Goal: Communication & Community: Answer question/provide support

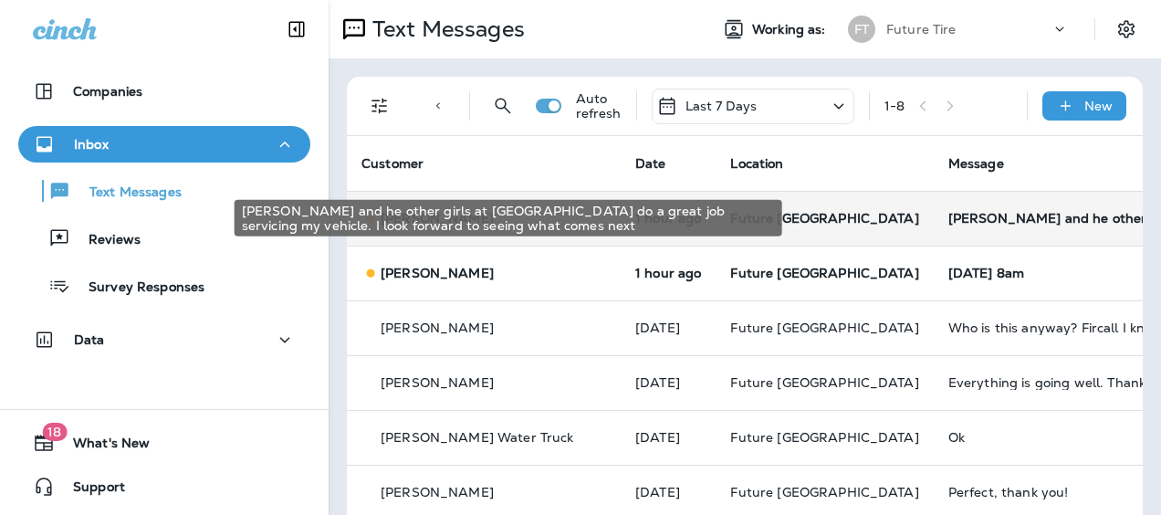
click at [949, 212] on div "[PERSON_NAME] and he other girls at [GEOGRAPHIC_DATA] do a great job servicing …" at bounding box center [1071, 218] width 245 height 15
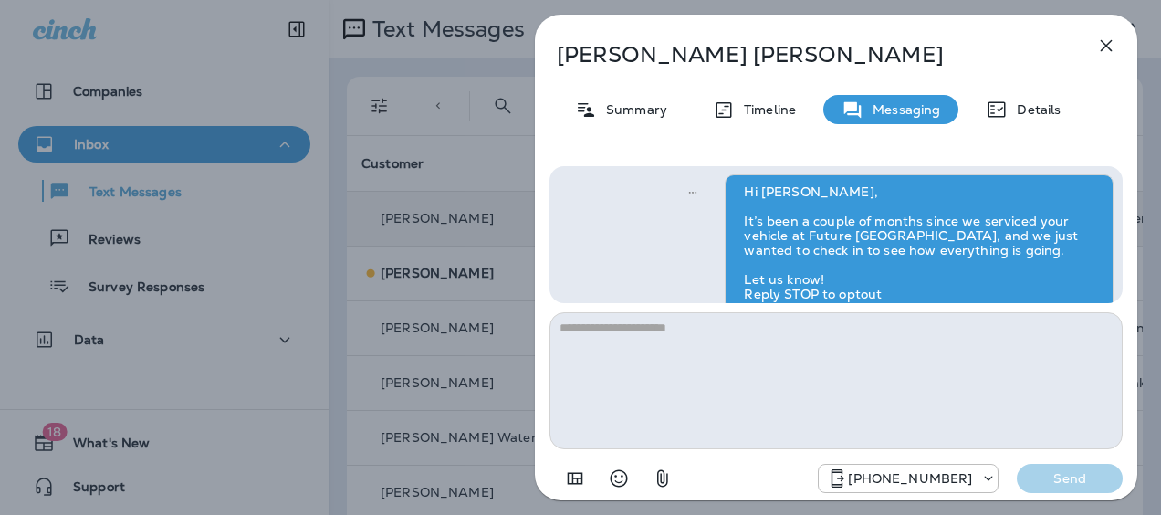
scroll to position [-27, 0]
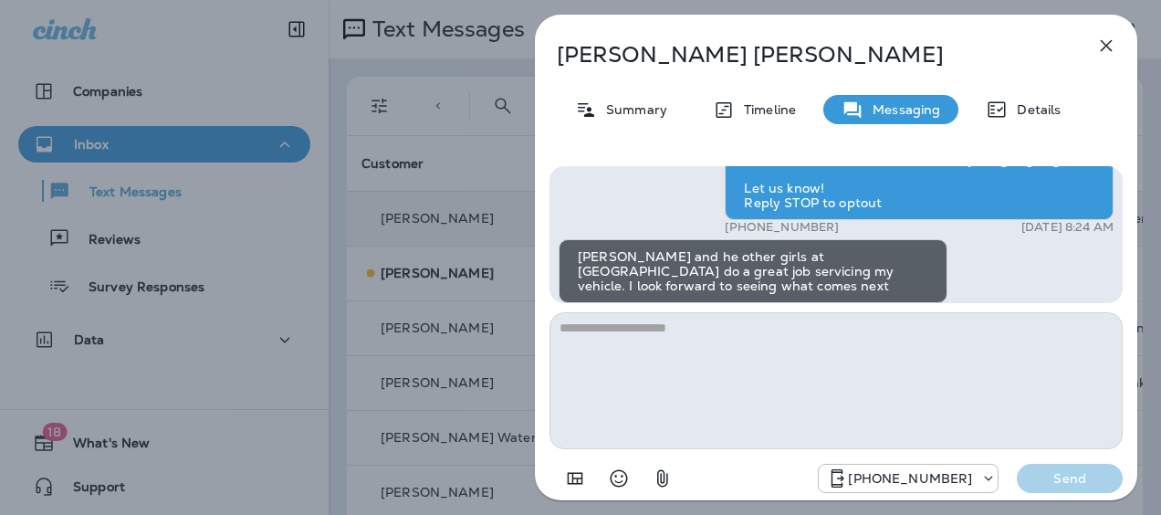
click at [449, 136] on div "[PERSON_NAME] Summary Timeline Messaging Details Hi [PERSON_NAME], It’s been a …" at bounding box center [580, 257] width 1161 height 515
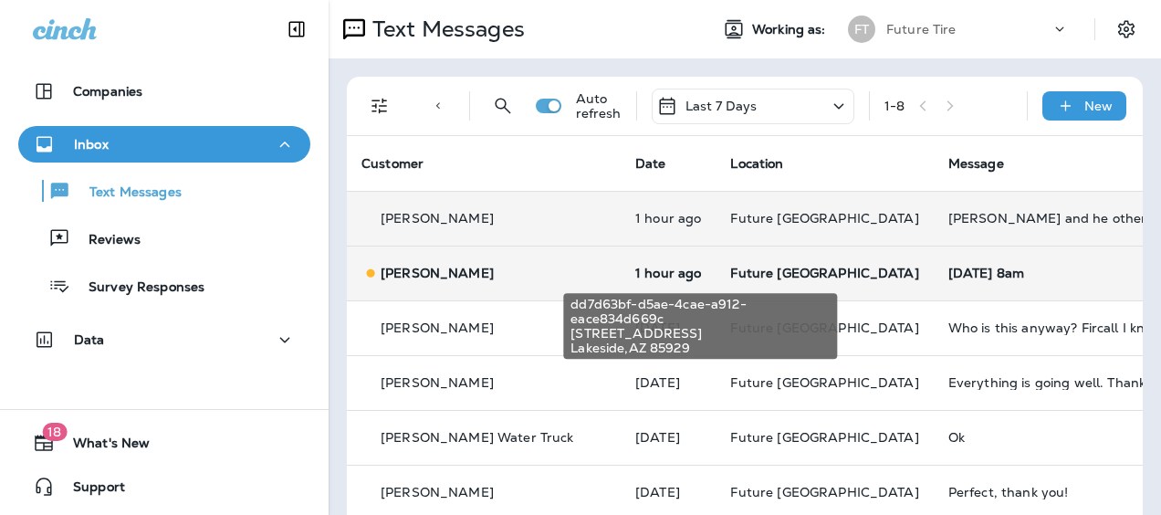
click at [757, 265] on span "Future [GEOGRAPHIC_DATA]" at bounding box center [824, 273] width 188 height 16
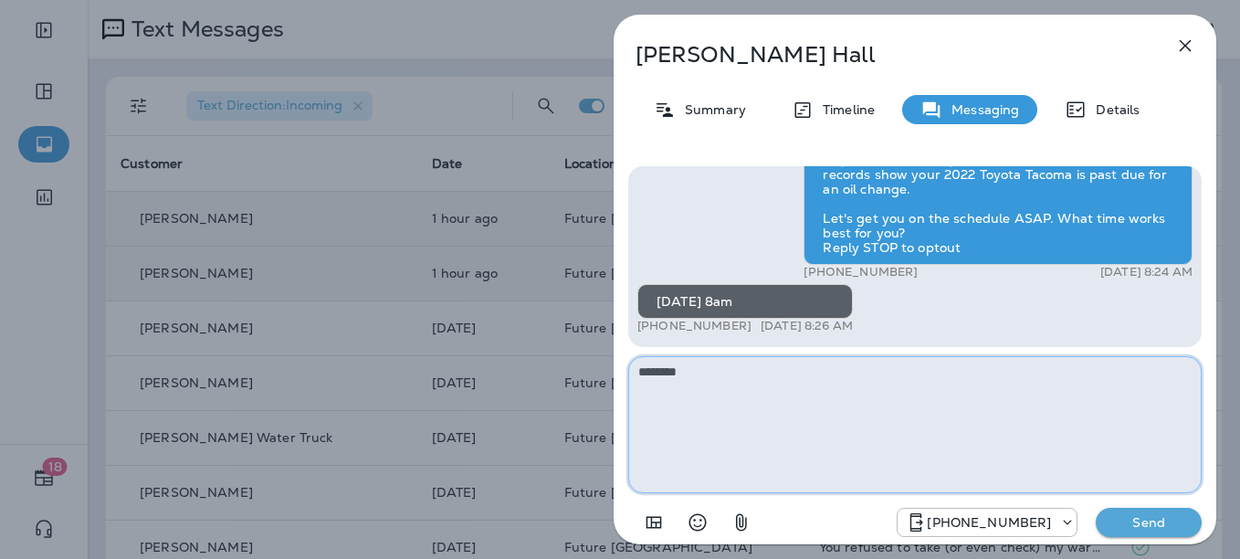
click at [712, 377] on textarea "********" at bounding box center [914, 424] width 573 height 137
type textarea "**********"
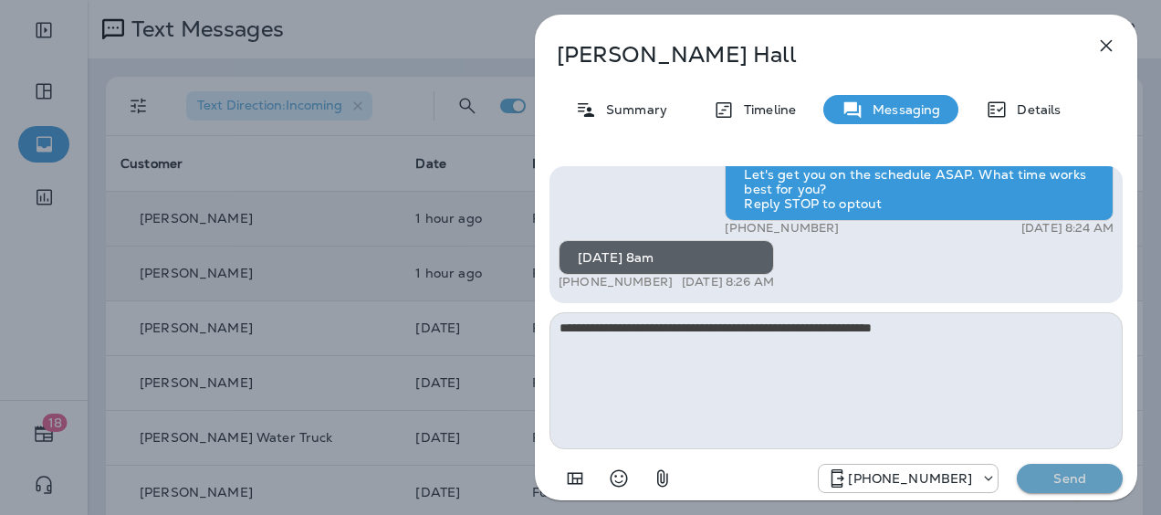
click at [1053, 481] on p "Send" at bounding box center [1070, 478] width 77 height 16
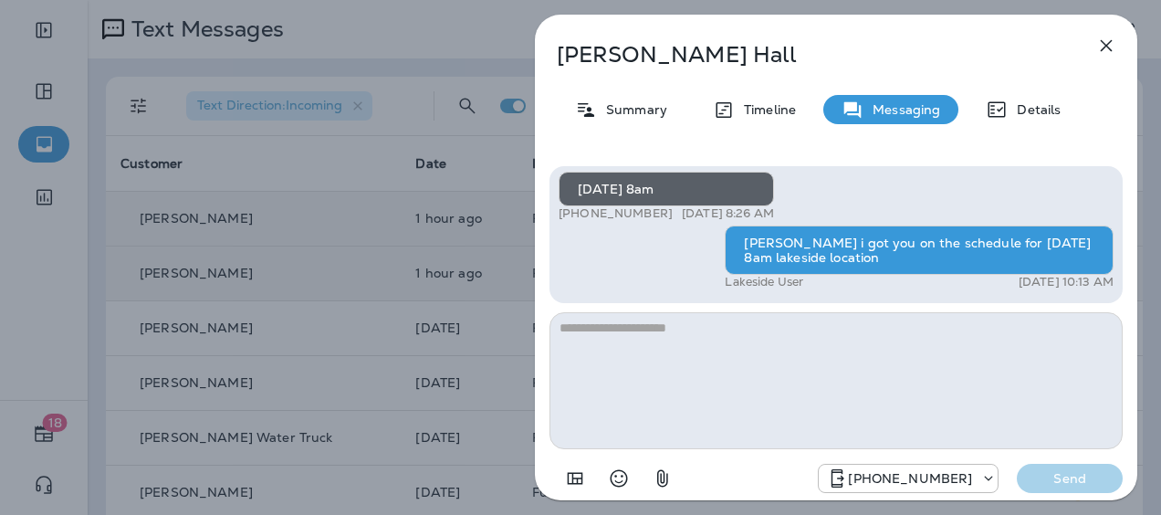
click at [316, 218] on div "[PERSON_NAME] Summary Timeline Messaging Details Hi [PERSON_NAME], this is Futu…" at bounding box center [580, 257] width 1161 height 515
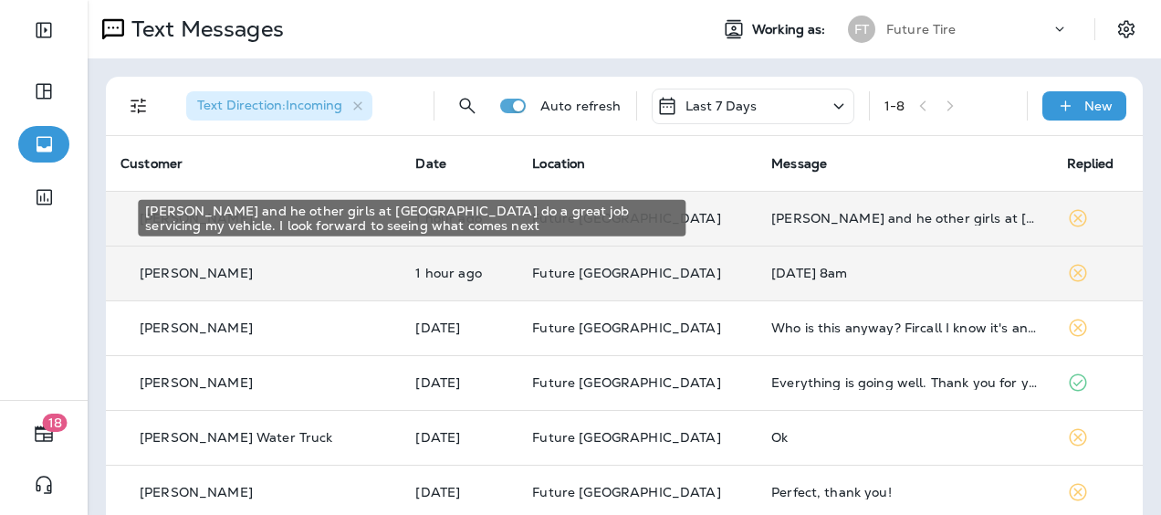
click at [771, 223] on div "[PERSON_NAME] and he other girls at [GEOGRAPHIC_DATA] do a great job servicing …" at bounding box center [904, 218] width 266 height 15
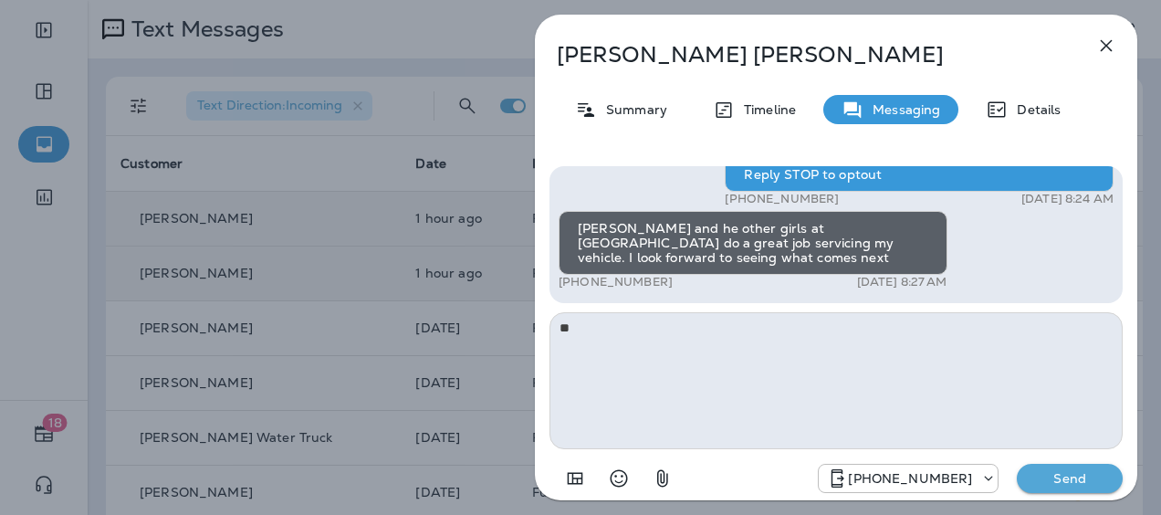
type textarea "*"
click at [613, 480] on icon "Select an emoji" at bounding box center [619, 478] width 22 height 22
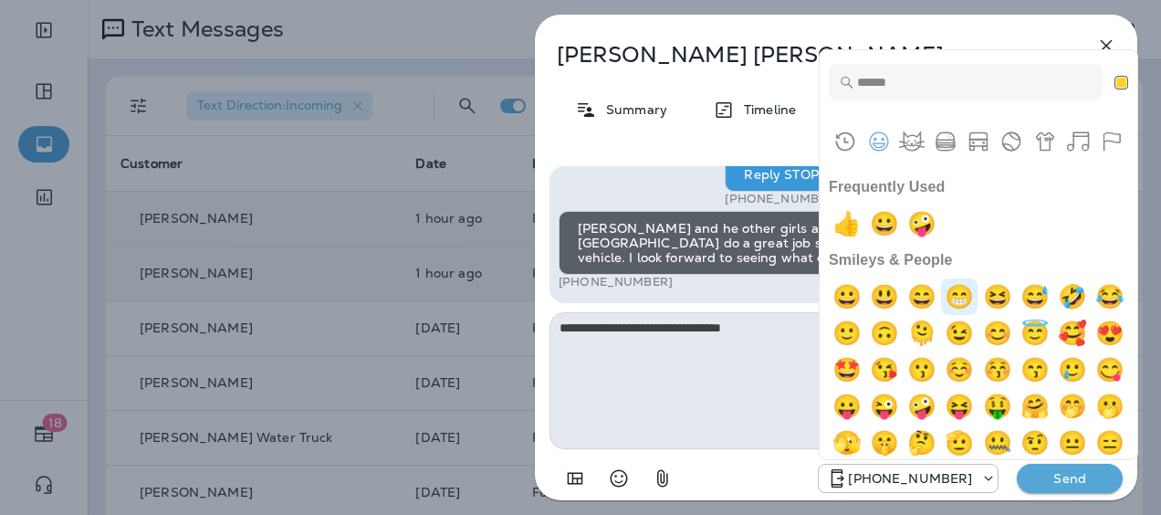
click at [978, 289] on img "grin" at bounding box center [959, 296] width 37 height 37
type textarea "**********"
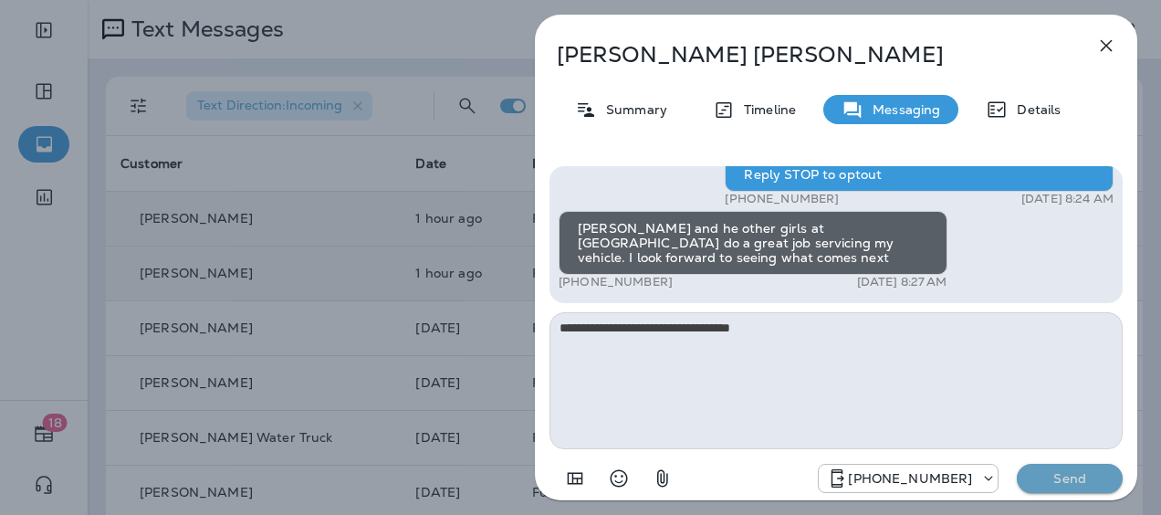
click at [1063, 475] on p "Send" at bounding box center [1070, 478] width 77 height 16
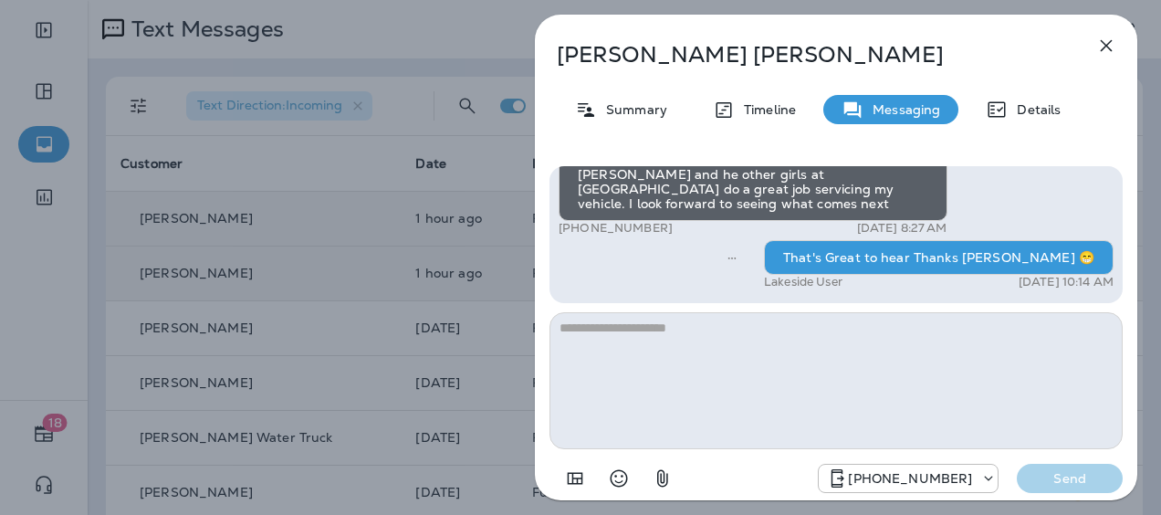
scroll to position [-172, 0]
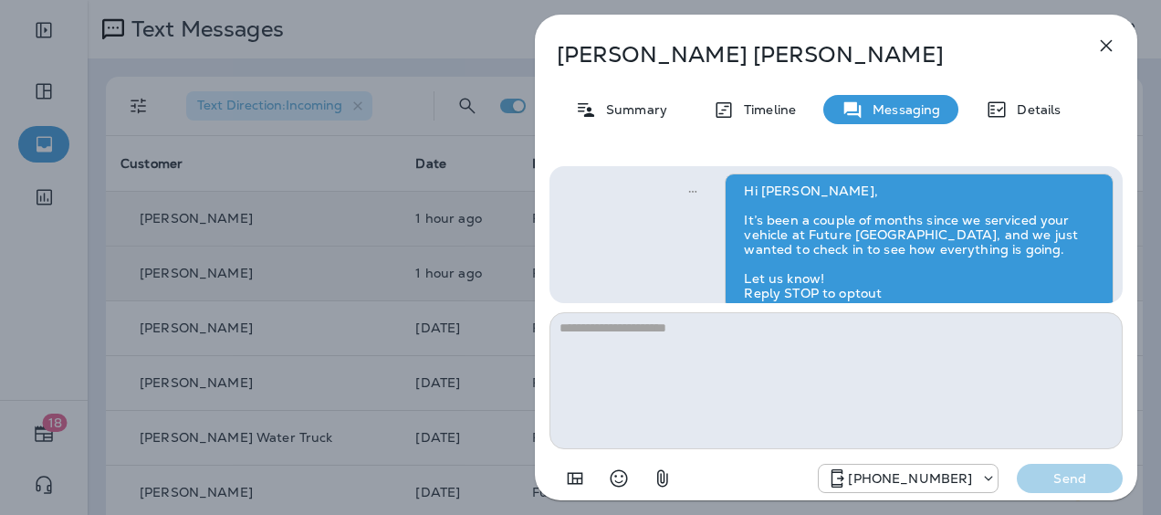
click at [1113, 46] on icon "button" at bounding box center [1106, 46] width 22 height 22
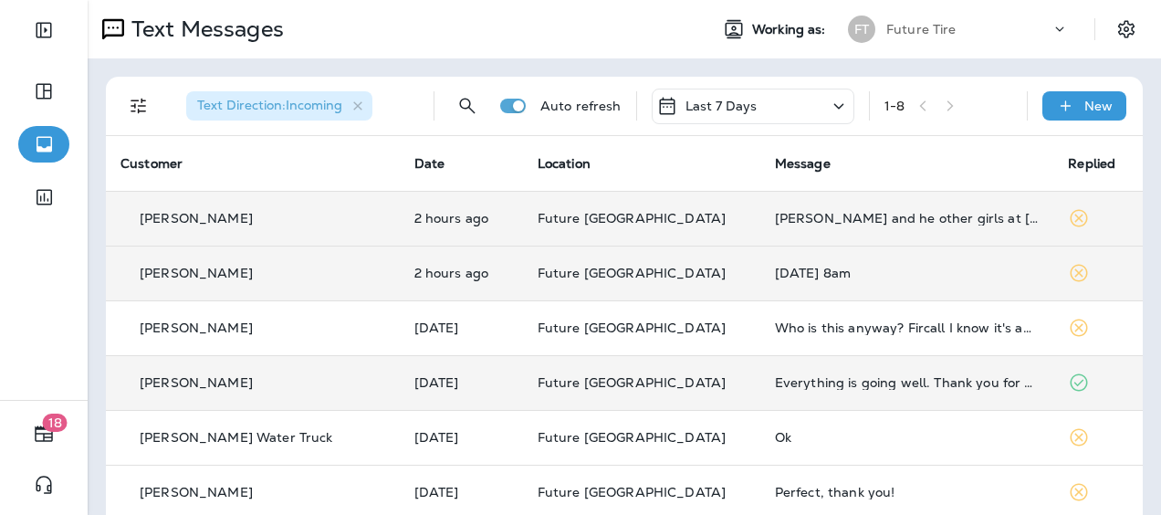
click at [760, 378] on td "Everything is going well. Thank you for your prompt service , where other tire …" at bounding box center [907, 382] width 294 height 55
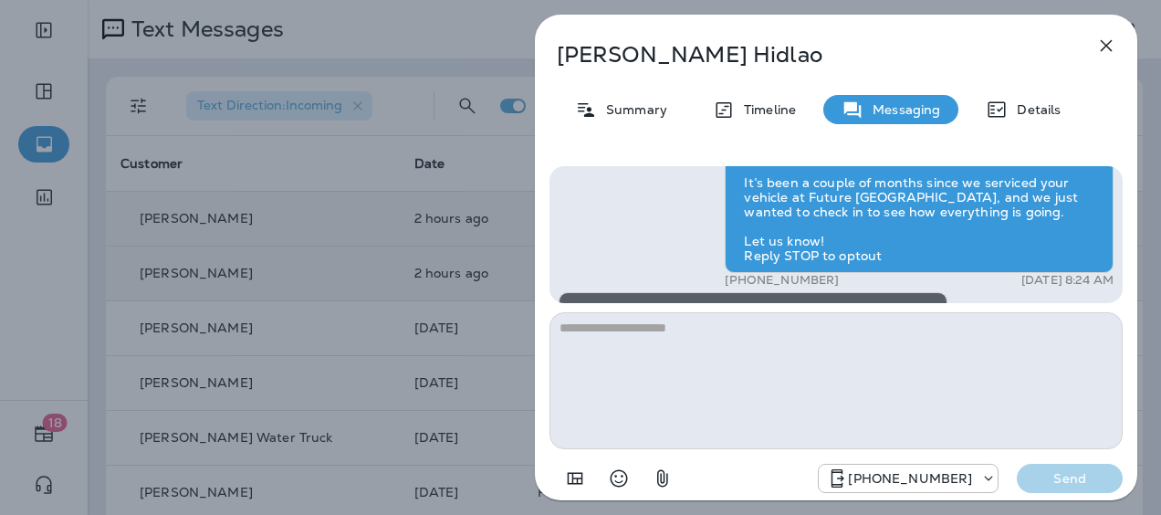
scroll to position [-172, 0]
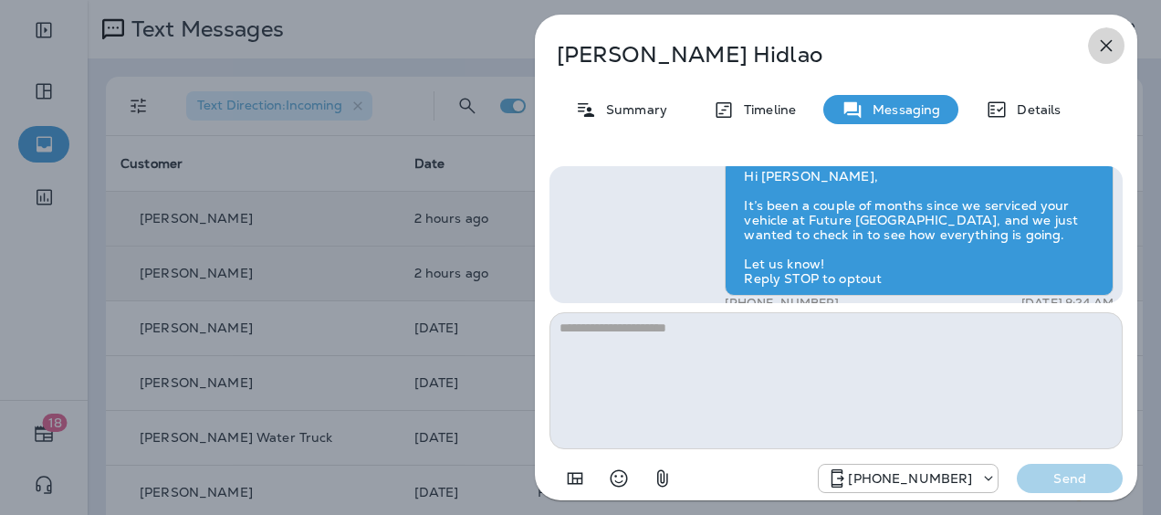
click at [1098, 46] on icon "button" at bounding box center [1106, 46] width 22 height 22
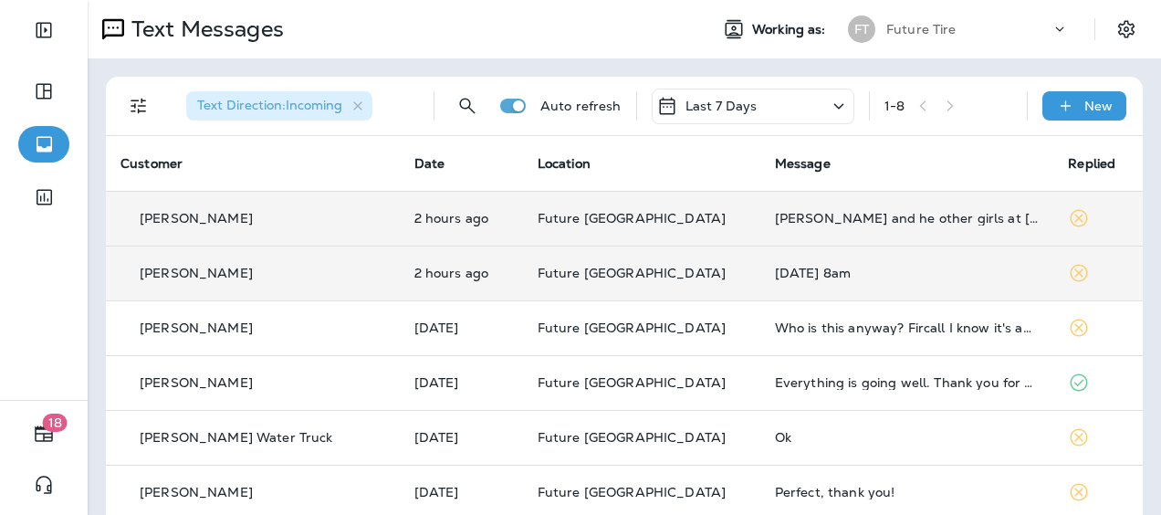
click at [292, 41] on div "Text Messages" at bounding box center [391, 29] width 606 height 37
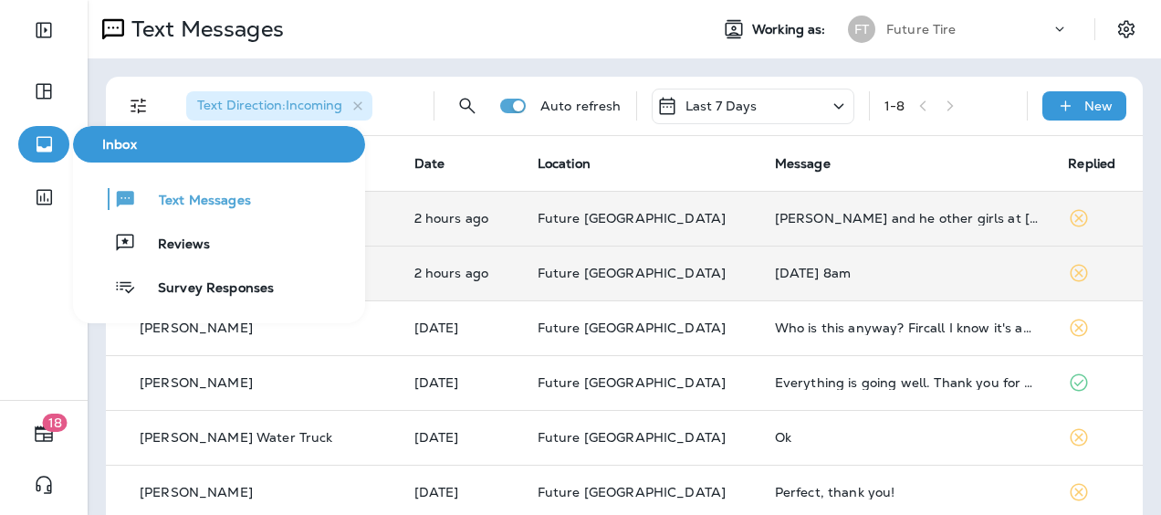
click at [44, 139] on icon "button" at bounding box center [44, 144] width 23 height 22
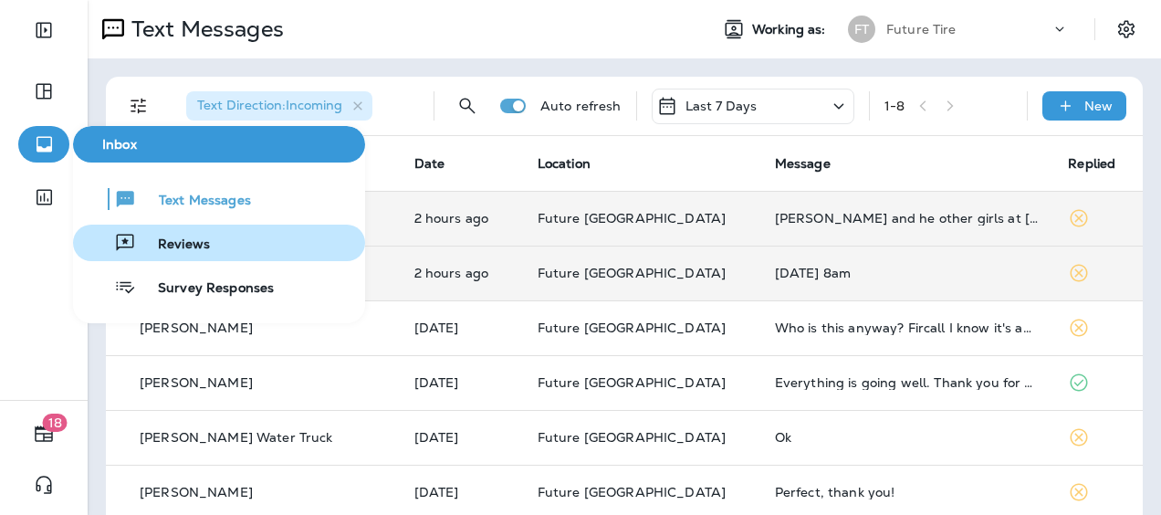
click at [204, 254] on button "Reviews" at bounding box center [219, 243] width 292 height 37
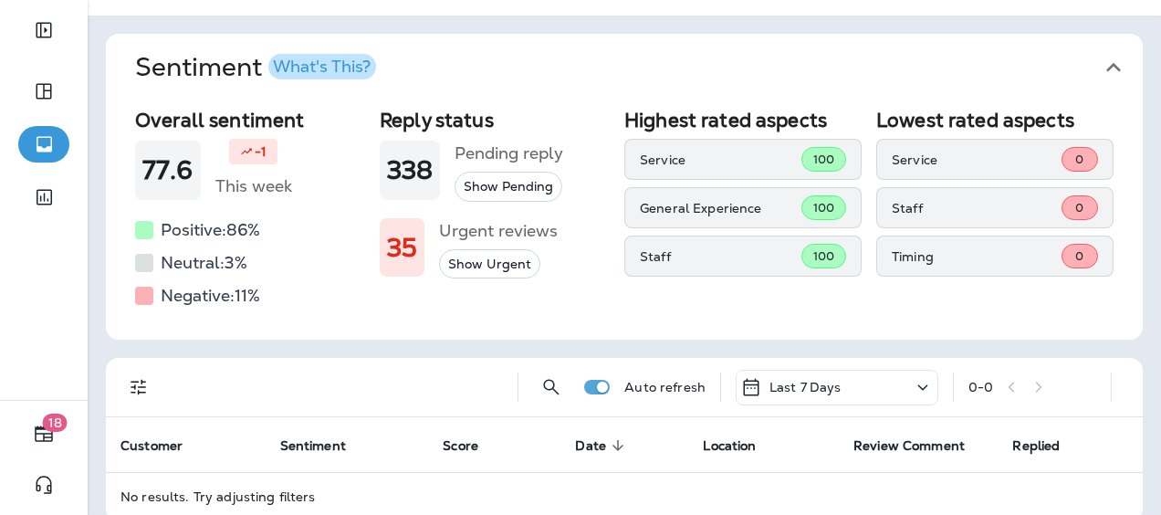
scroll to position [67, 0]
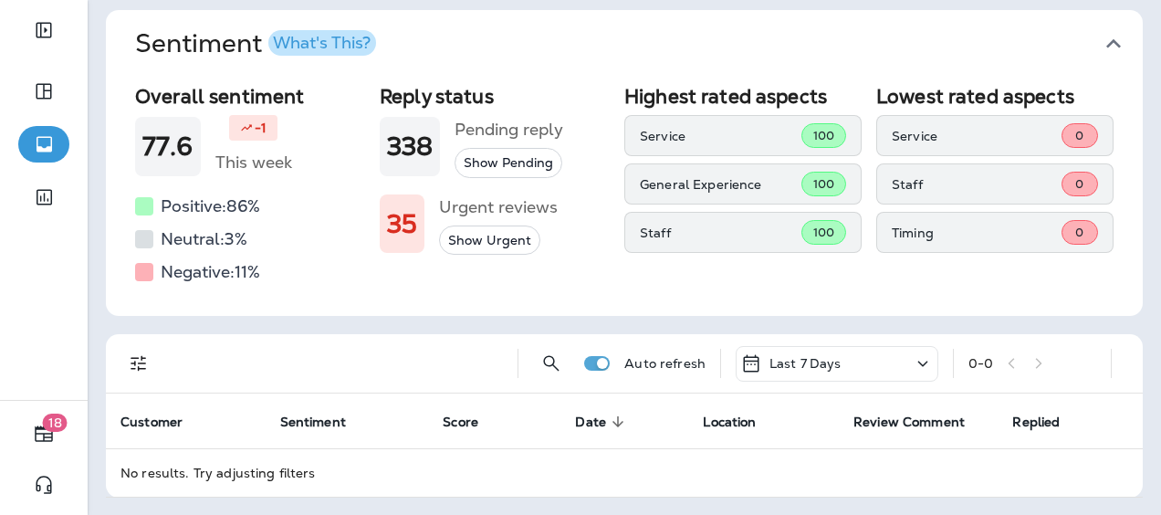
click at [493, 161] on button "Show Pending" at bounding box center [509, 163] width 108 height 30
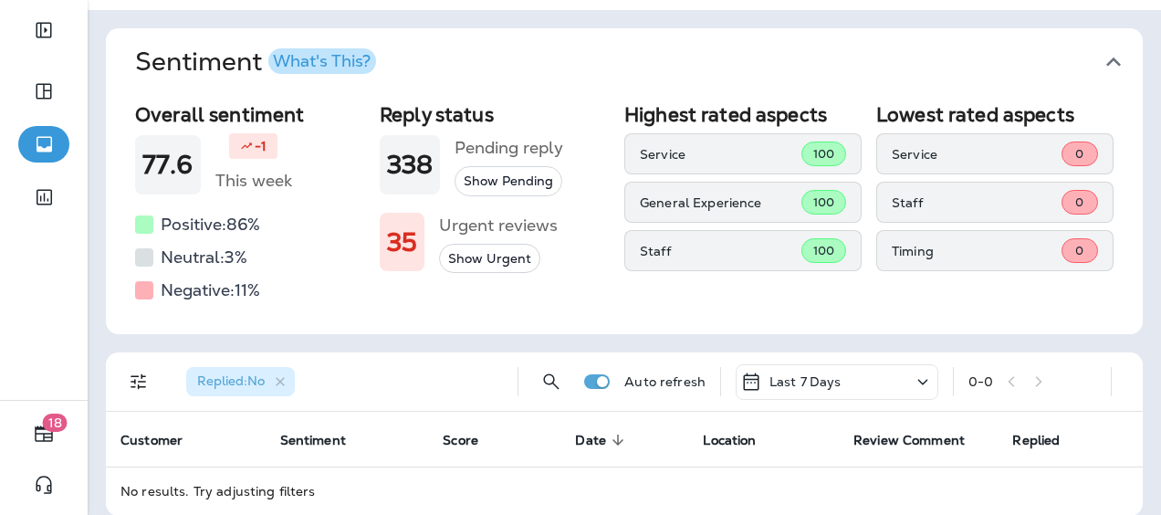
scroll to position [67, 0]
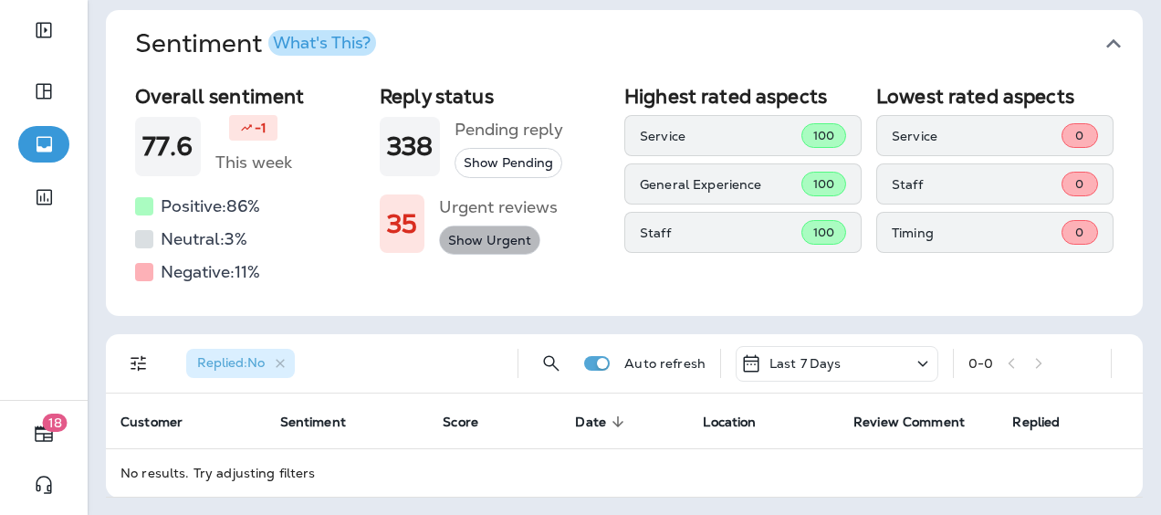
click at [485, 239] on button "Show Urgent" at bounding box center [489, 240] width 101 height 30
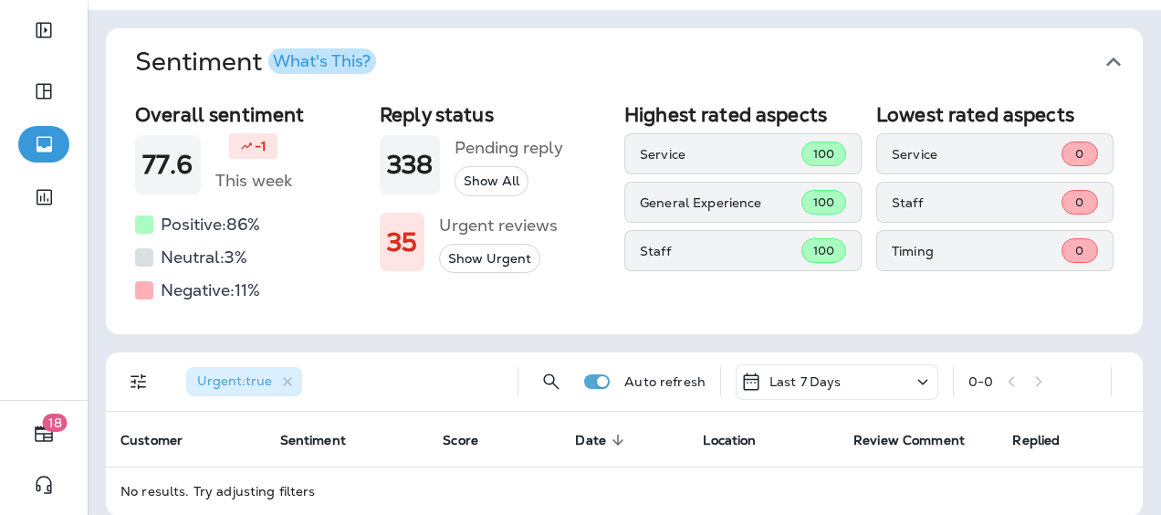
scroll to position [67, 0]
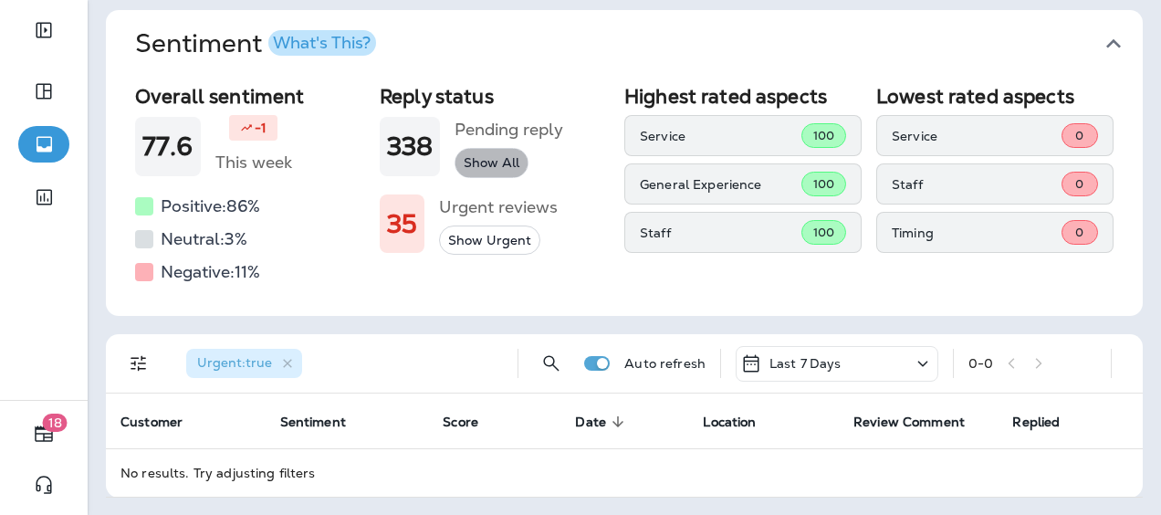
click at [489, 167] on button "Show All" at bounding box center [492, 163] width 74 height 30
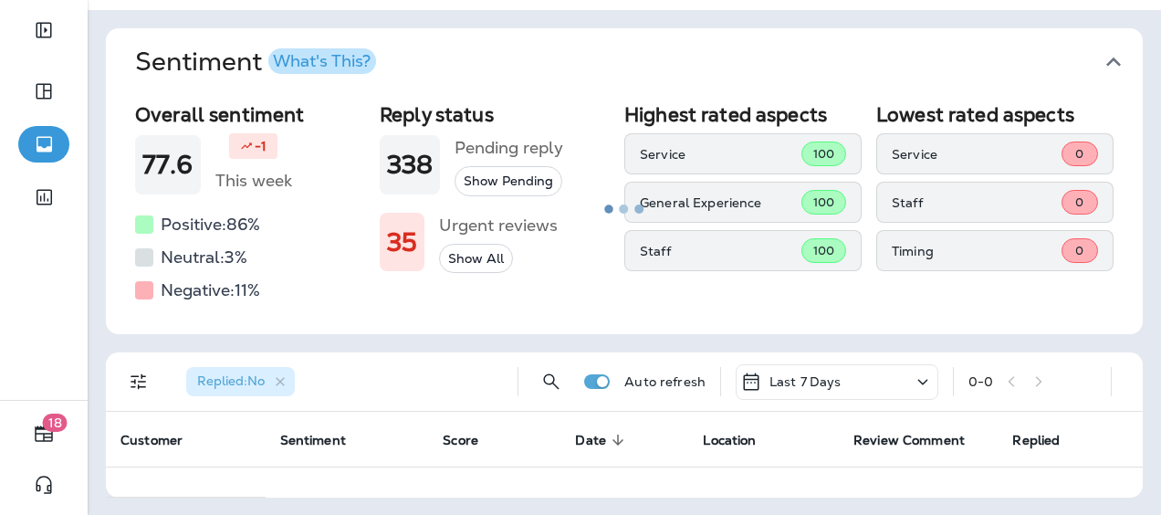
scroll to position [67, 0]
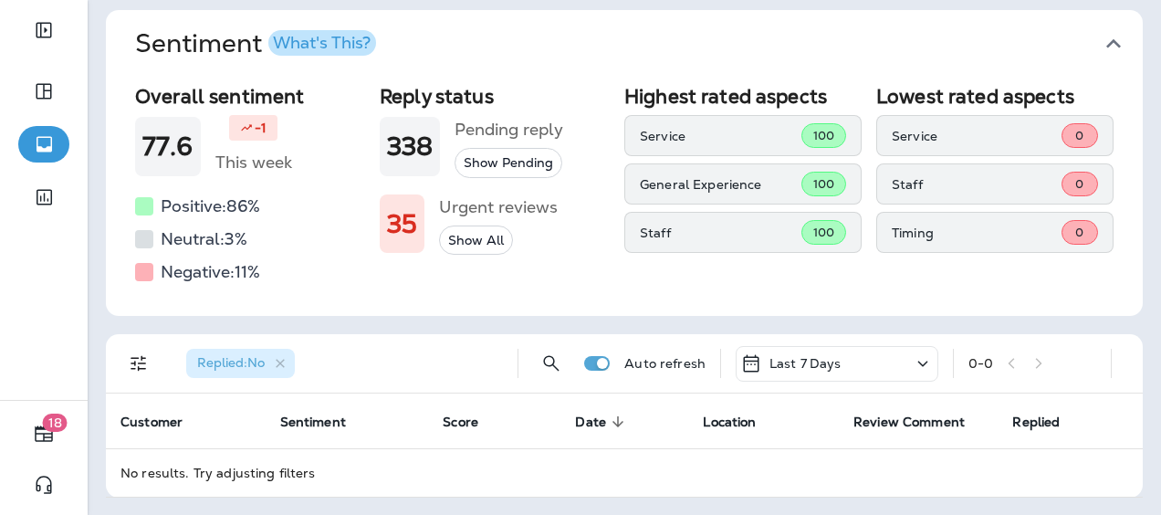
click at [479, 237] on button "Show All" at bounding box center [476, 240] width 74 height 30
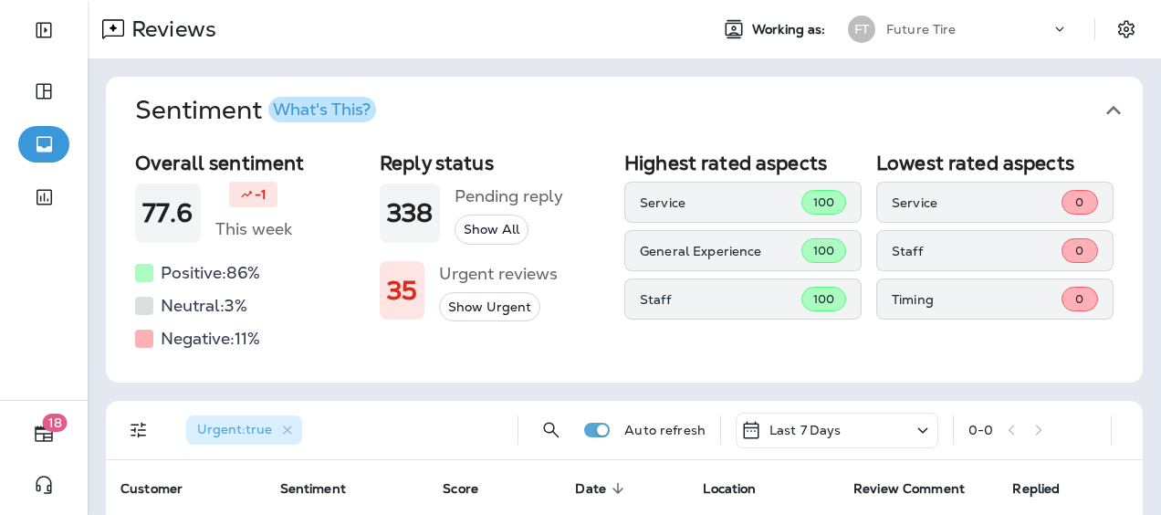
scroll to position [67, 0]
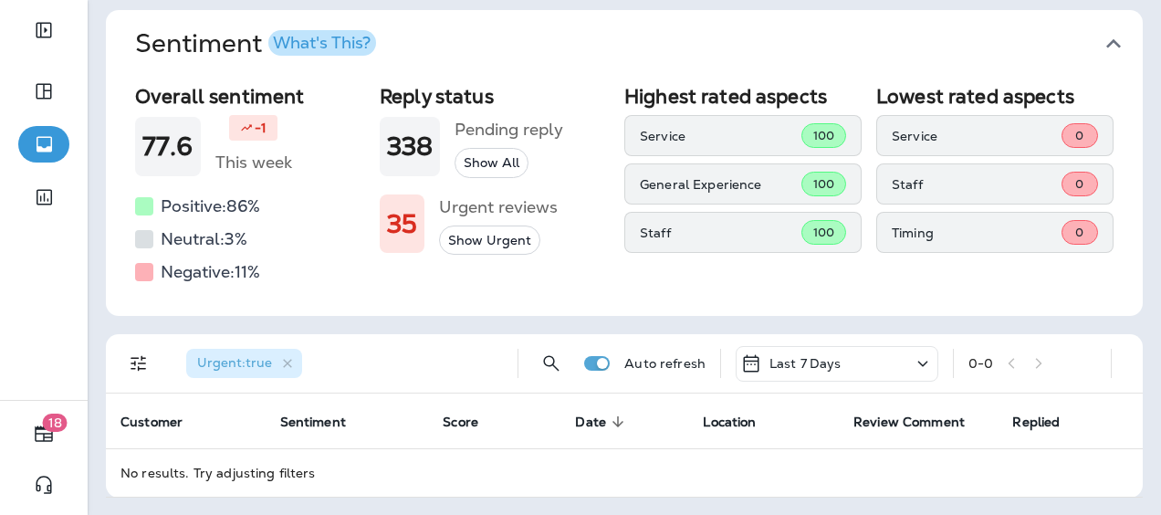
click at [1099, 39] on icon "button" at bounding box center [1113, 43] width 29 height 29
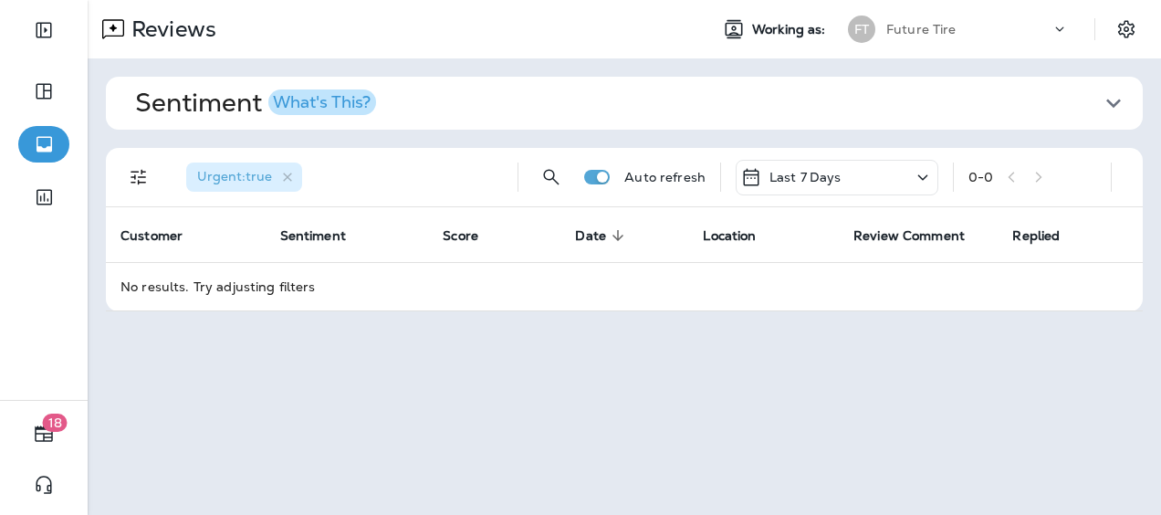
scroll to position [0, 0]
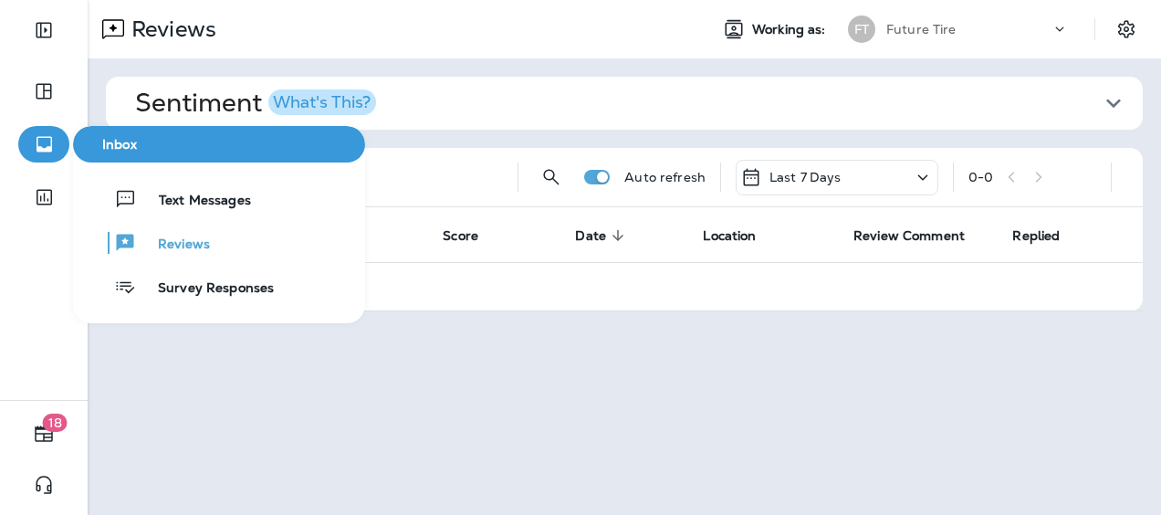
click at [40, 142] on icon "button" at bounding box center [44, 144] width 23 height 22
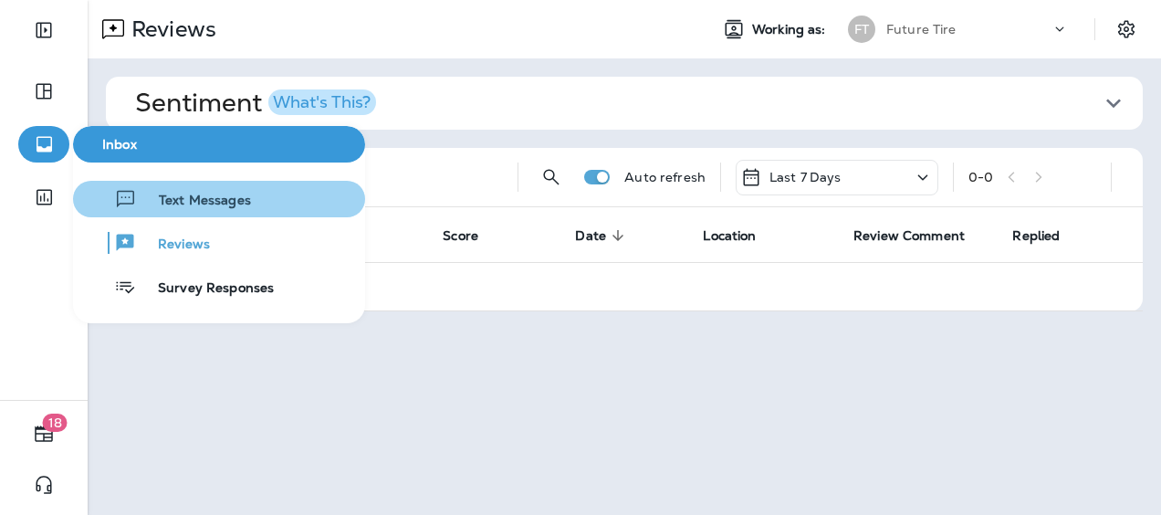
click at [201, 208] on span "Text Messages" at bounding box center [194, 201] width 114 height 17
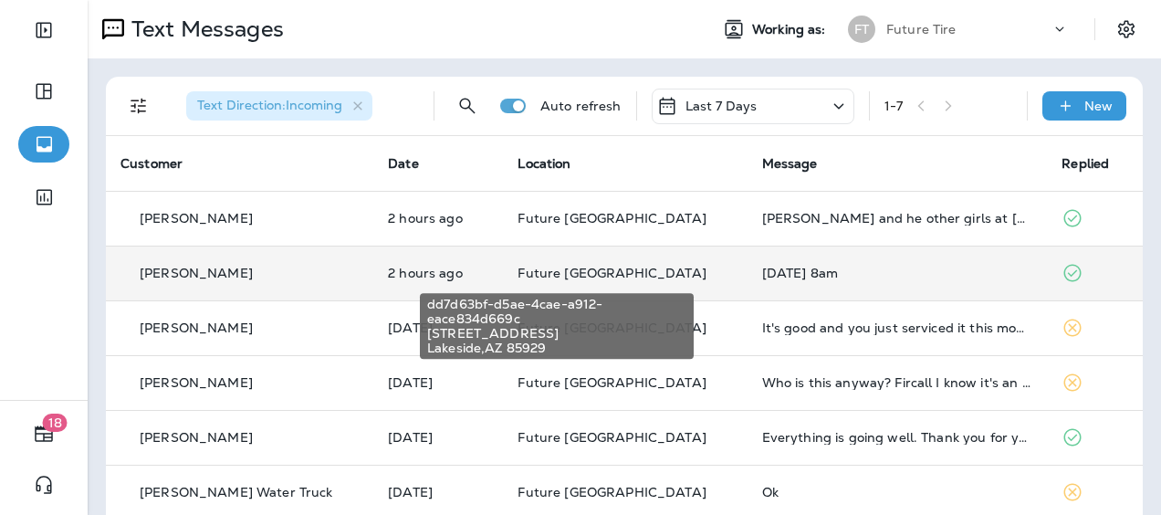
click at [587, 272] on span "Future [GEOGRAPHIC_DATA]" at bounding box center [612, 273] width 188 height 16
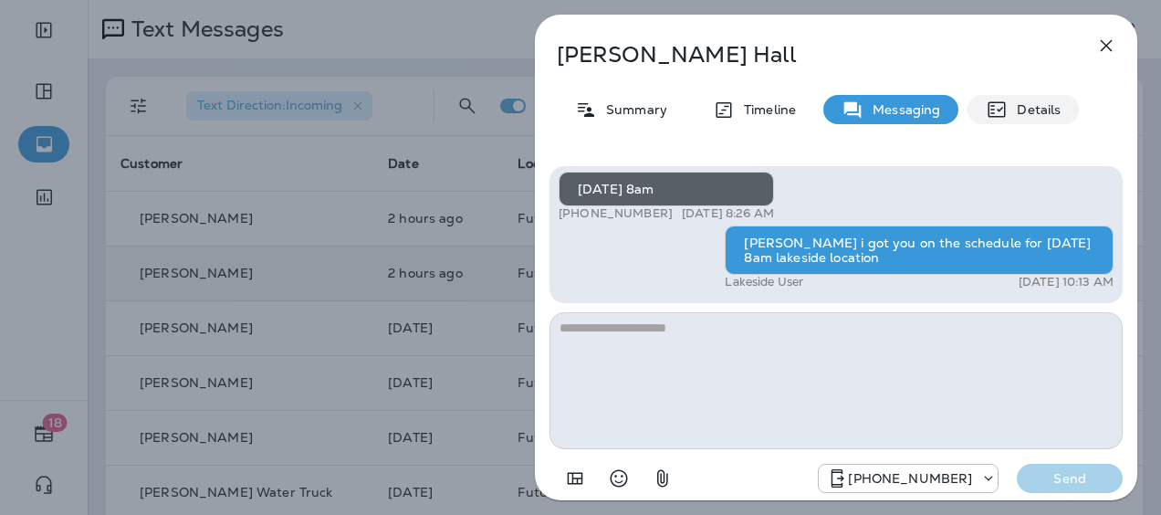
click at [1038, 104] on p "Details" at bounding box center [1034, 109] width 53 height 15
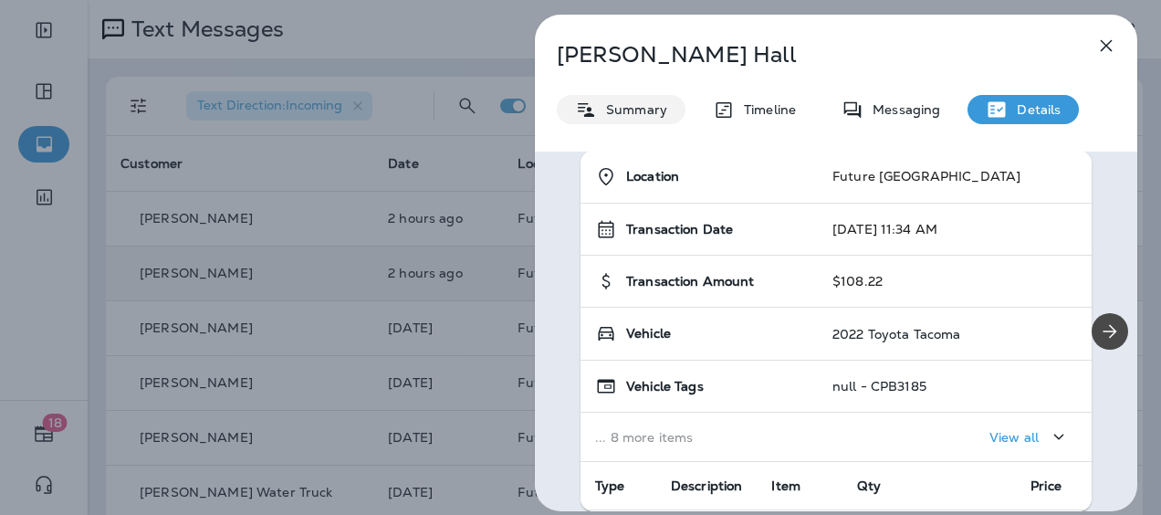
click at [633, 115] on p "Summary" at bounding box center [632, 109] width 70 height 15
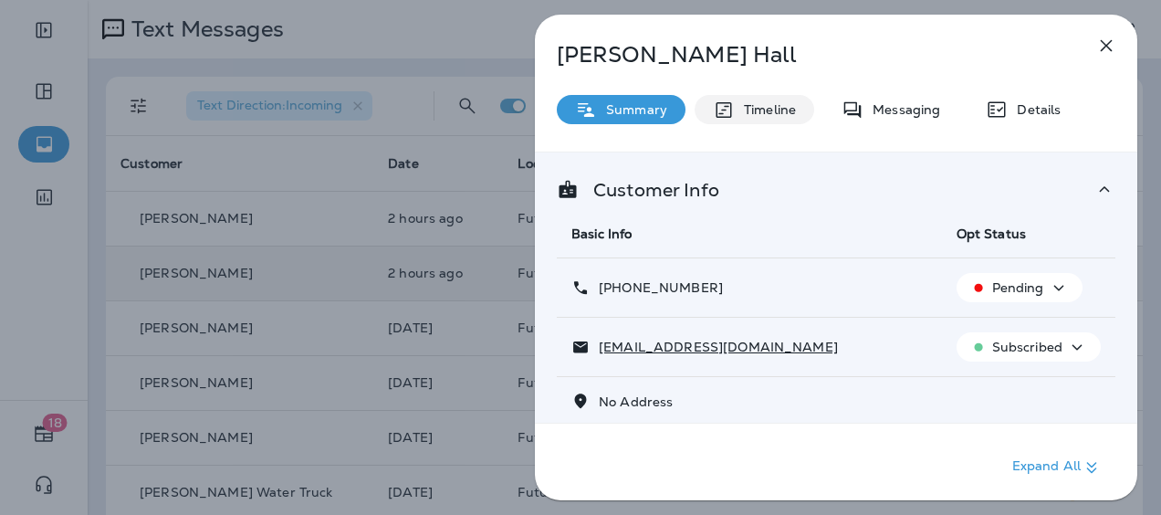
click at [778, 121] on div "Timeline" at bounding box center [755, 109] width 120 height 29
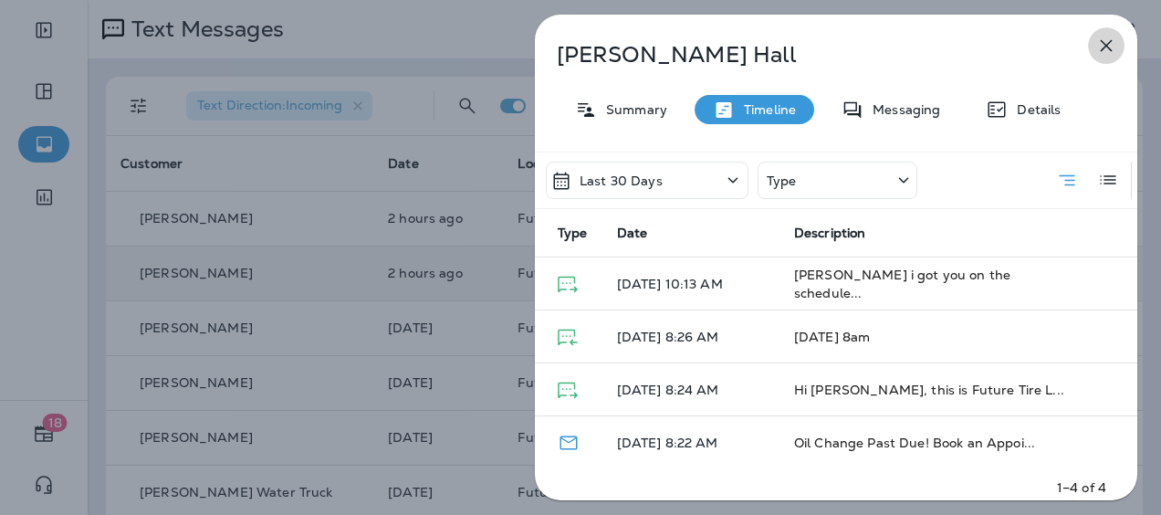
click at [1101, 44] on icon "button" at bounding box center [1106, 46] width 22 height 22
